Goal: Task Accomplishment & Management: Manage account settings

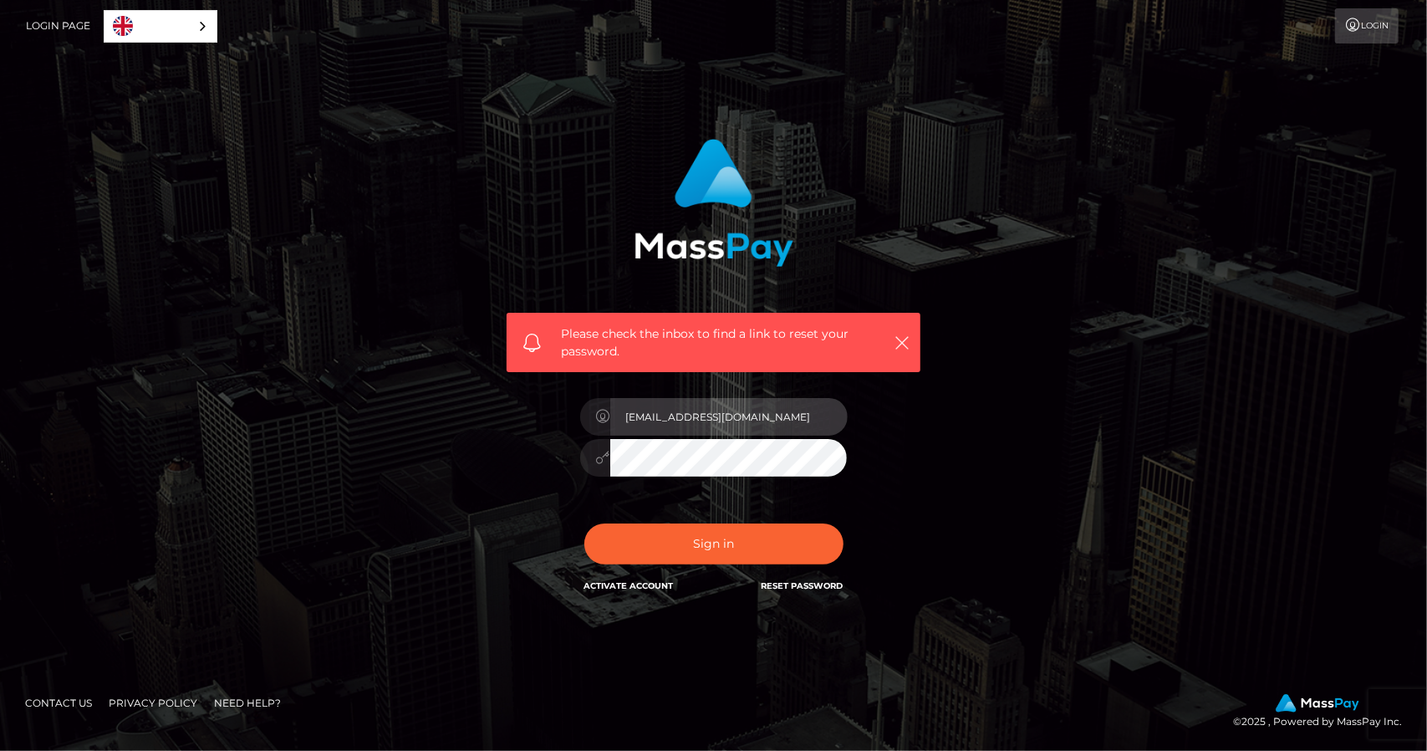
drag, startPoint x: 0, startPoint y: 0, endPoint x: 687, endPoint y: 406, distance: 798.5
click at [687, 406] on input "[EMAIL_ADDRESS][DOMAIN_NAME]" at bounding box center [728, 417] width 237 height 38
paste input "sexyamandapo00"
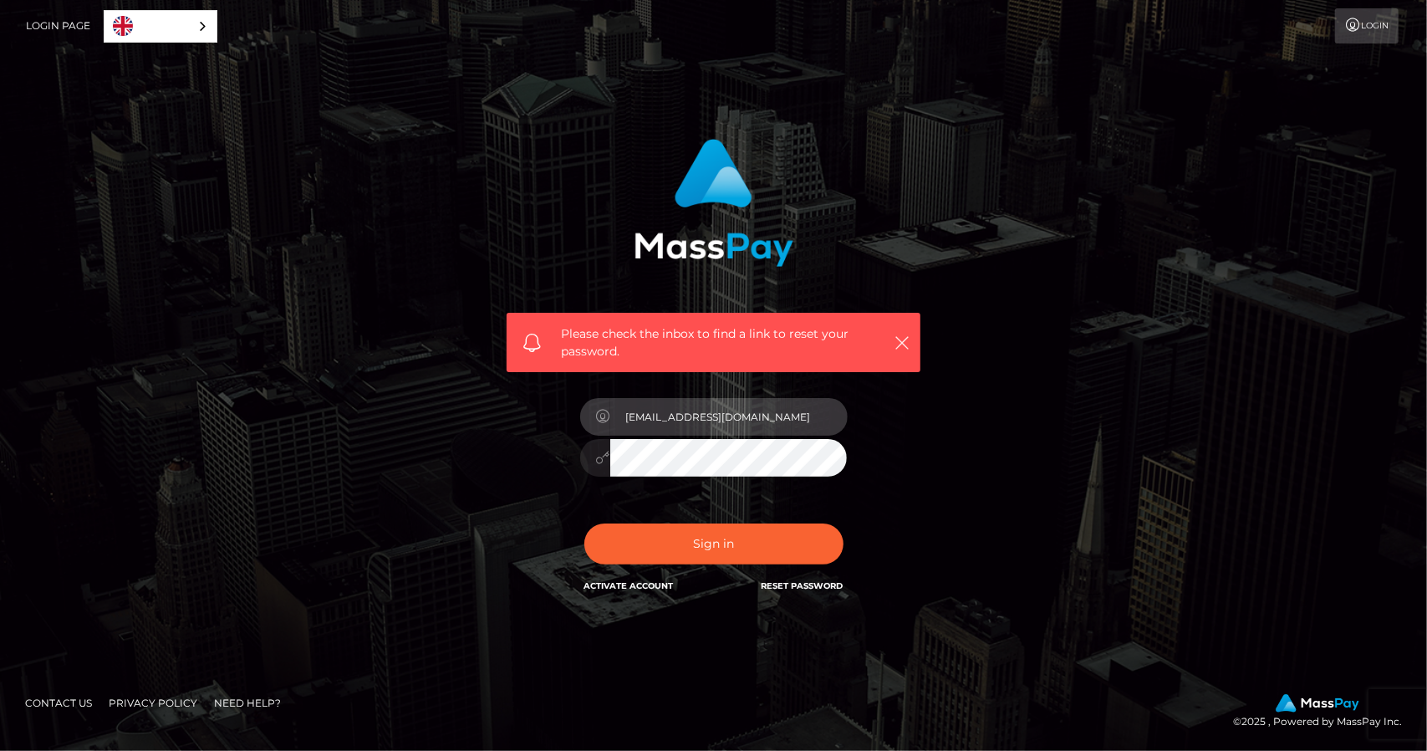
type input "[EMAIL_ADDRESS][DOMAIN_NAME]"
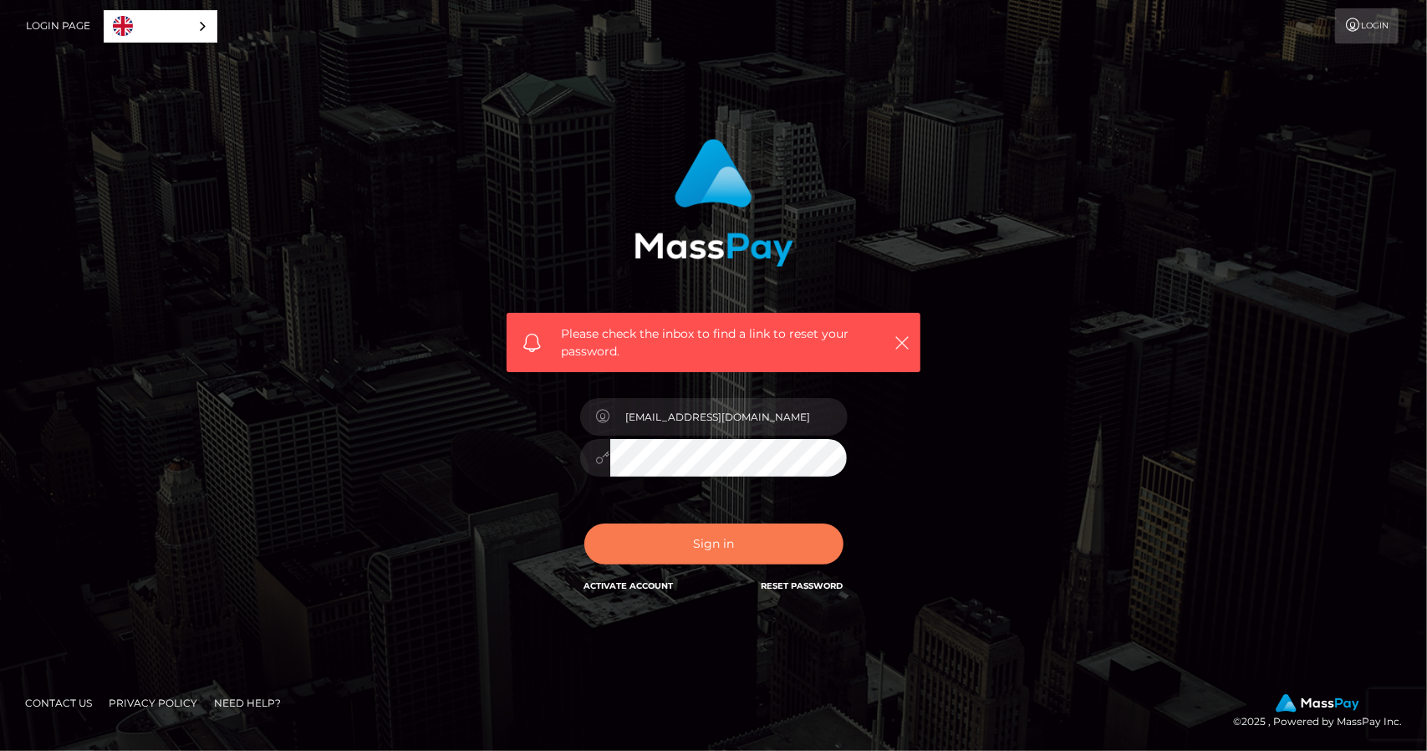
click at [662, 540] on button "Sign in" at bounding box center [714, 543] width 259 height 41
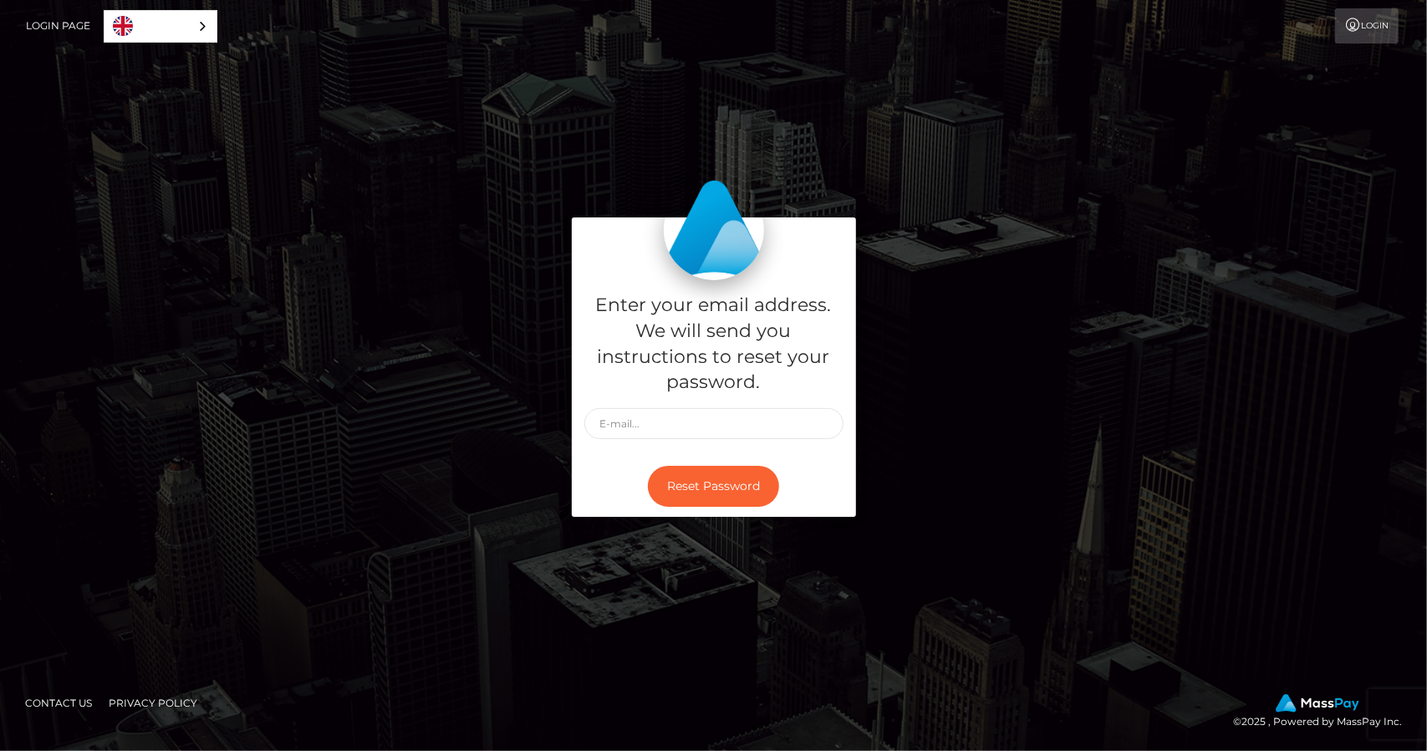
click at [1389, 32] on link "Login" at bounding box center [1367, 25] width 64 height 35
